Goal: Book appointment/travel/reservation

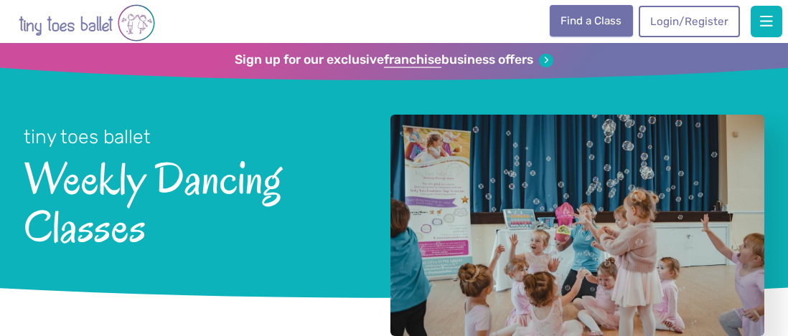
click at [580, 28] on link "Find a Class" at bounding box center [590, 21] width 83 height 32
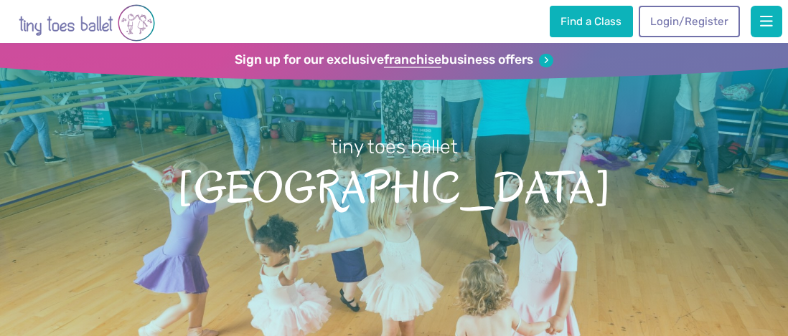
scroll to position [2105, 0]
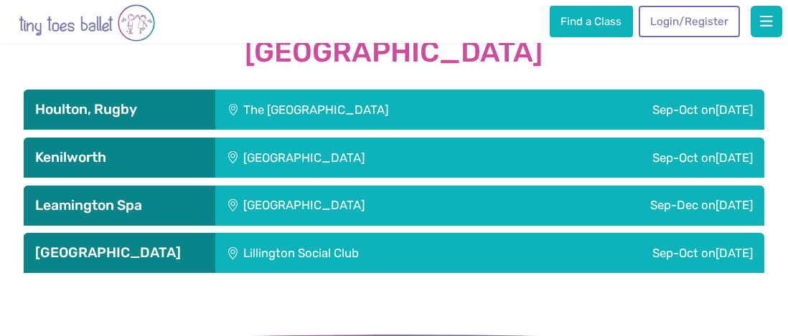
click at [358, 268] on div "Lillington Social Club" at bounding box center [368, 253] width 306 height 40
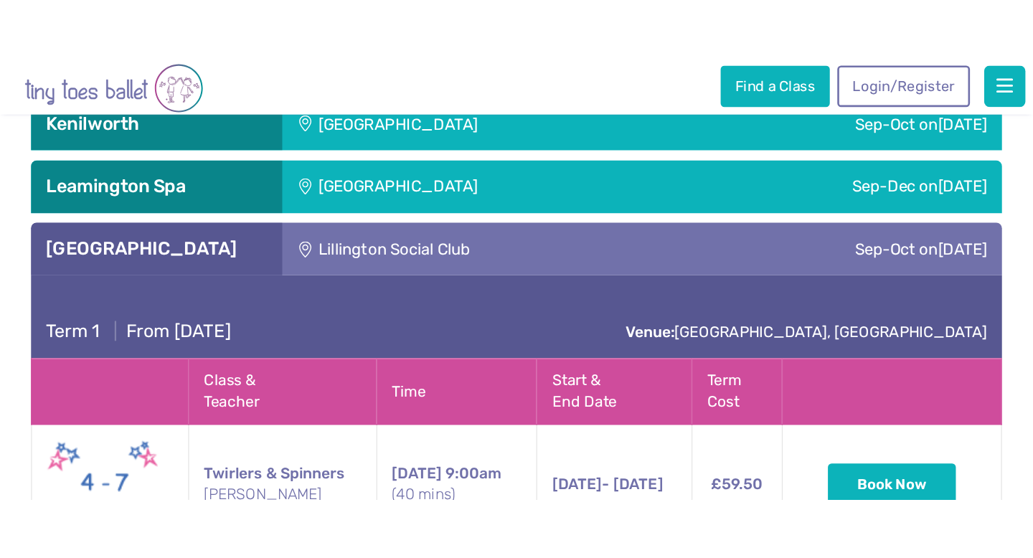
scroll to position [2252, 0]
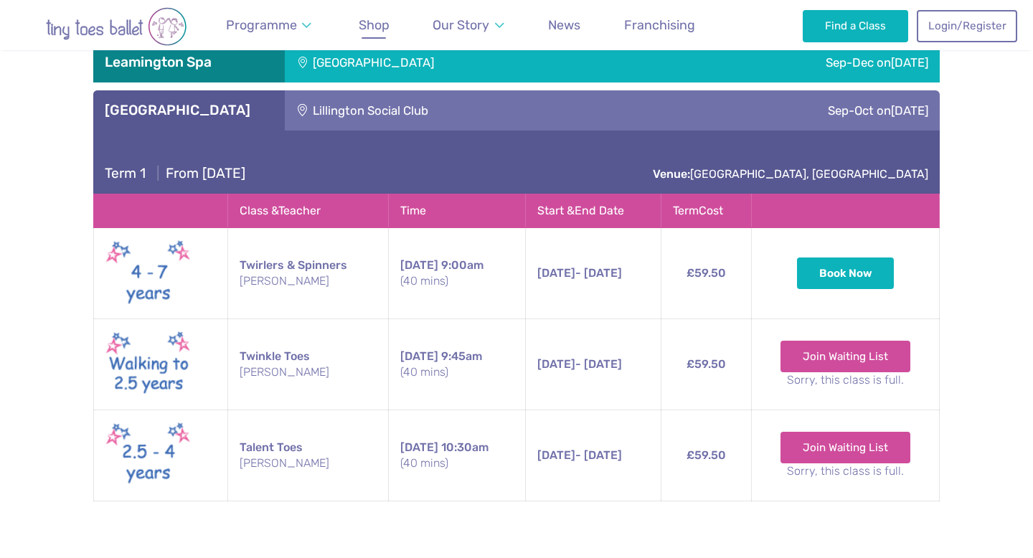
click at [372, 27] on span "Shop" at bounding box center [374, 24] width 31 height 15
